Goal: Information Seeking & Learning: Compare options

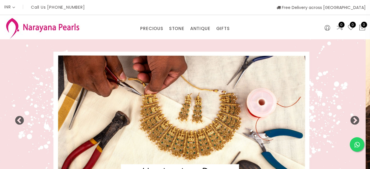
select select "INR"
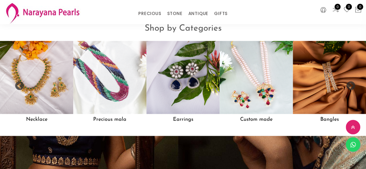
scroll to position [449, 0]
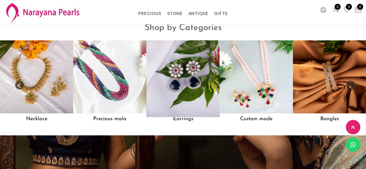
click at [197, 82] on img at bounding box center [183, 77] width 80 height 80
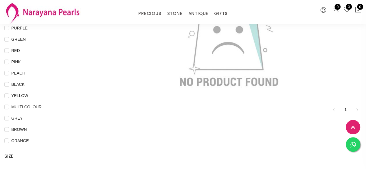
scroll to position [108, 0]
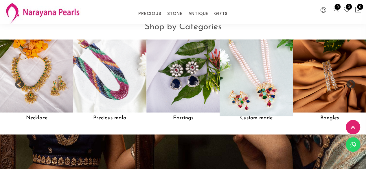
scroll to position [455, 0]
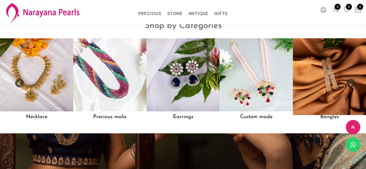
click at [321, 93] on img at bounding box center [329, 75] width 80 height 80
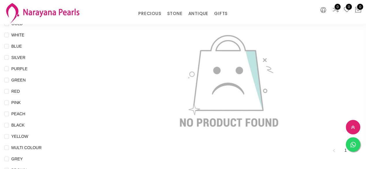
scroll to position [76, 0]
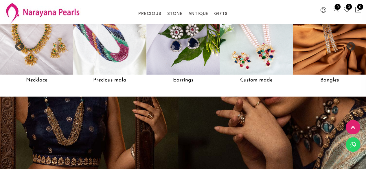
scroll to position [492, 0]
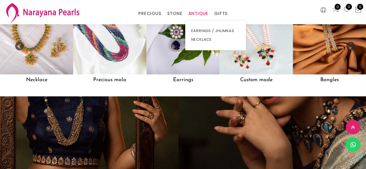
click at [198, 14] on link "ANTIQUE" at bounding box center [198, 13] width 20 height 9
click at [203, 31] on link "EARRINGS / JHUMKAS" at bounding box center [215, 31] width 49 height 9
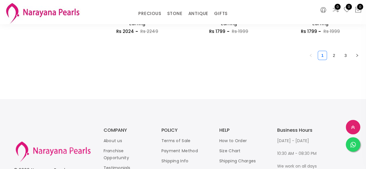
scroll to position [828, 0]
click at [356, 57] on icon "right" at bounding box center [356, 55] width 3 height 3
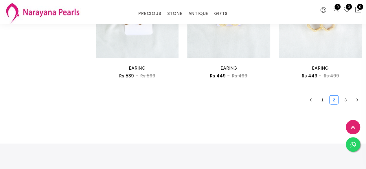
scroll to position [785, 0]
click at [358, 97] on button "button" at bounding box center [356, 98] width 9 height 9
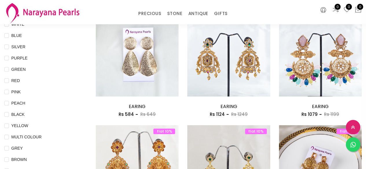
scroll to position [48, 0]
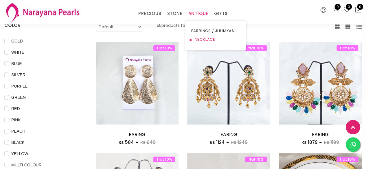
click at [200, 41] on link "NECKLACE" at bounding box center [215, 39] width 49 height 9
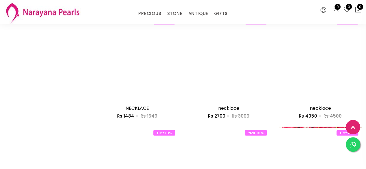
scroll to position [504, 0]
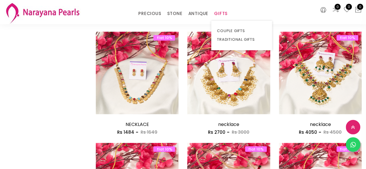
click at [227, 12] on link "GIFTS" at bounding box center [221, 13] width 14 height 9
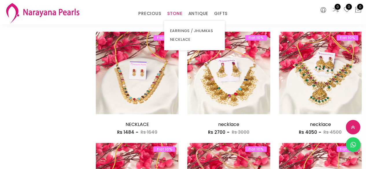
click at [177, 15] on link "STONE" at bounding box center [174, 13] width 15 height 9
click at [180, 31] on link "EARRINGS / JHUMKAS" at bounding box center [194, 31] width 49 height 9
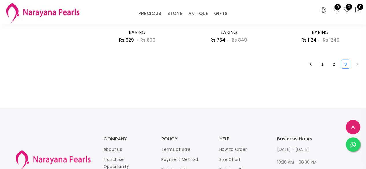
scroll to position [818, 0]
click at [334, 69] on li "2" at bounding box center [333, 64] width 9 height 9
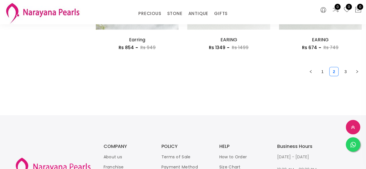
scroll to position [813, 0]
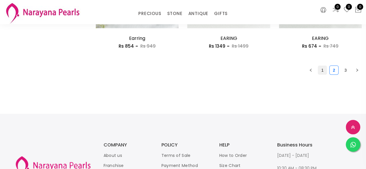
click at [323, 72] on link "1" at bounding box center [322, 70] width 9 height 9
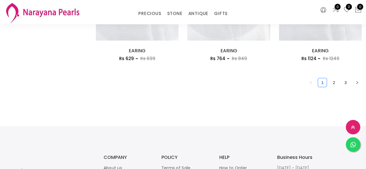
scroll to position [801, 0]
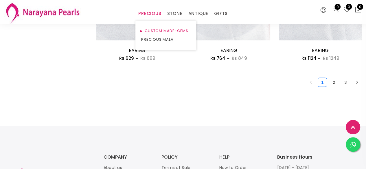
click at [151, 32] on link "CUSTOM MADE-GEMS" at bounding box center [165, 31] width 49 height 9
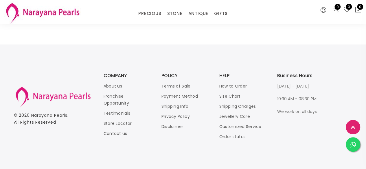
scroll to position [824, 0]
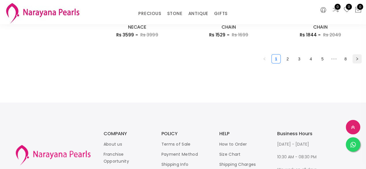
click at [359, 57] on button "button" at bounding box center [356, 58] width 9 height 9
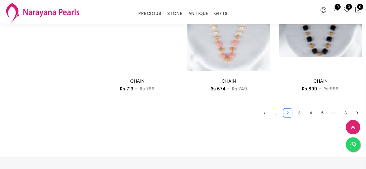
scroll to position [771, 0]
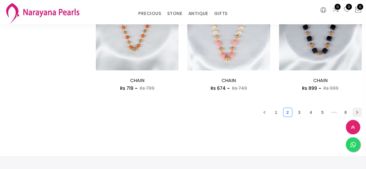
click at [356, 109] on button "button" at bounding box center [356, 112] width 9 height 9
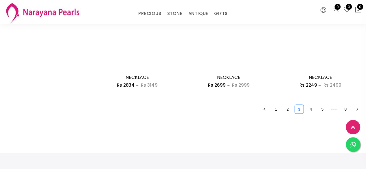
scroll to position [776, 0]
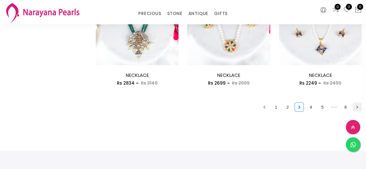
click at [359, 109] on button "button" at bounding box center [356, 107] width 9 height 9
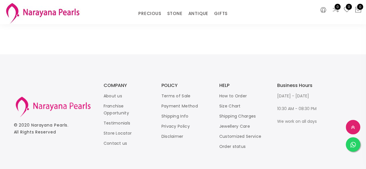
scroll to position [883, 0]
